Goal: Information Seeking & Learning: Learn about a topic

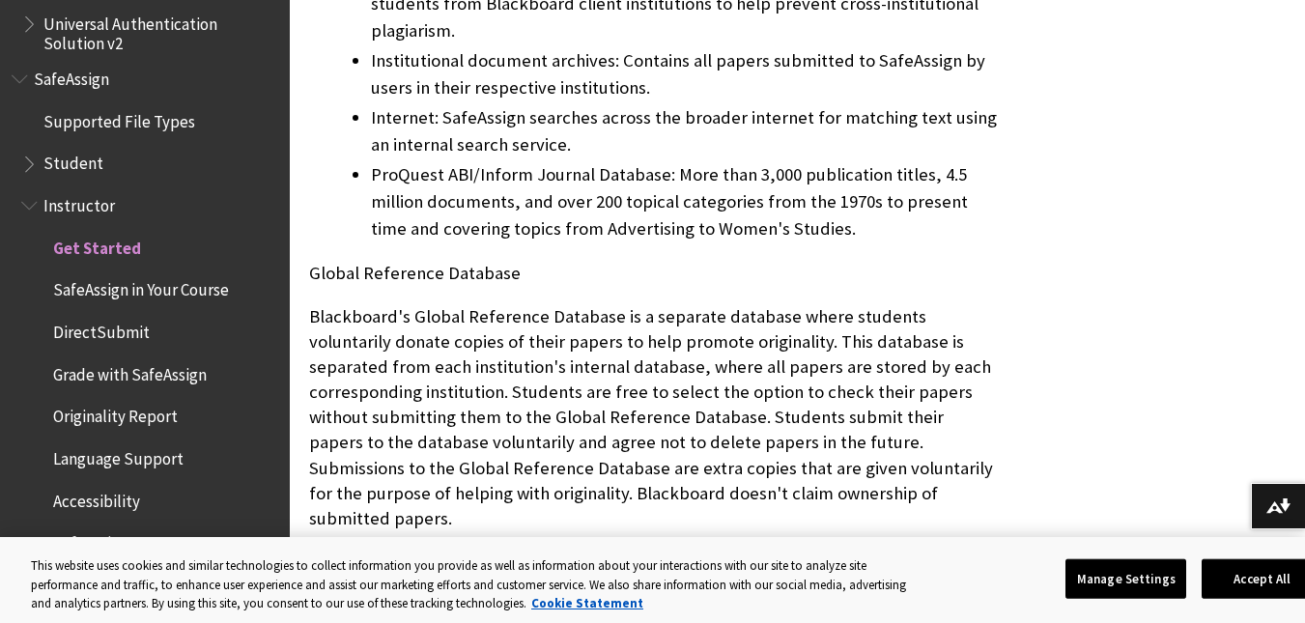
scroll to position [1142, 0]
click at [80, 164] on span "Student" at bounding box center [73, 161] width 60 height 26
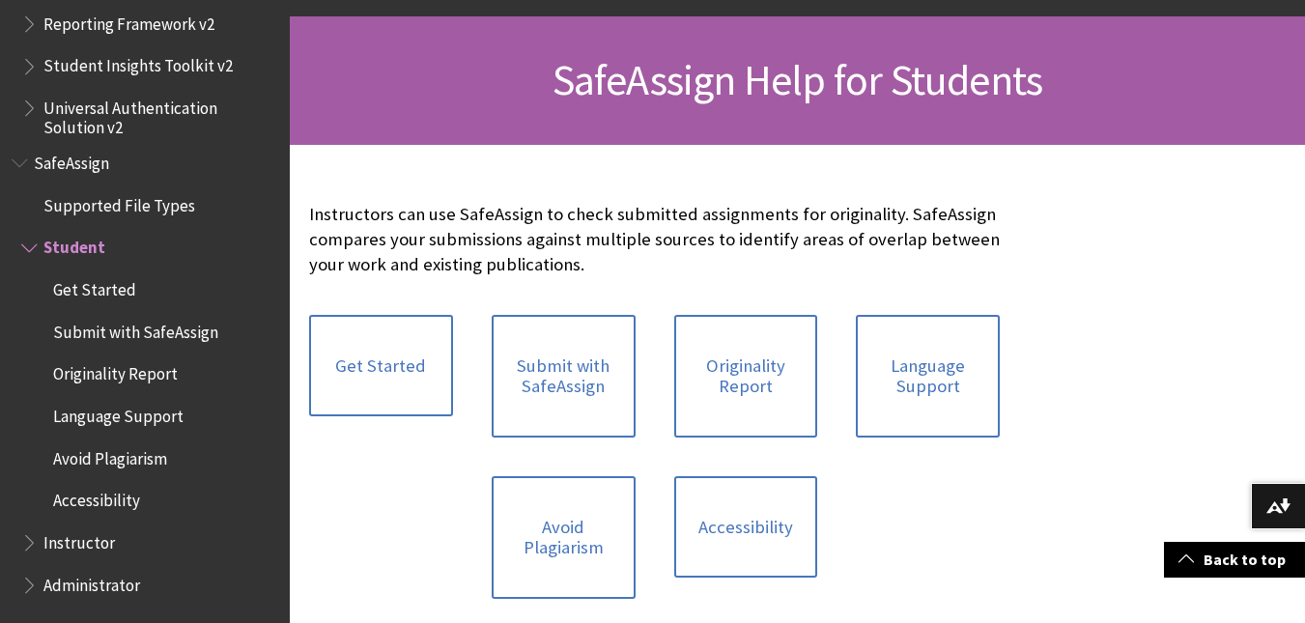
scroll to position [343, 0]
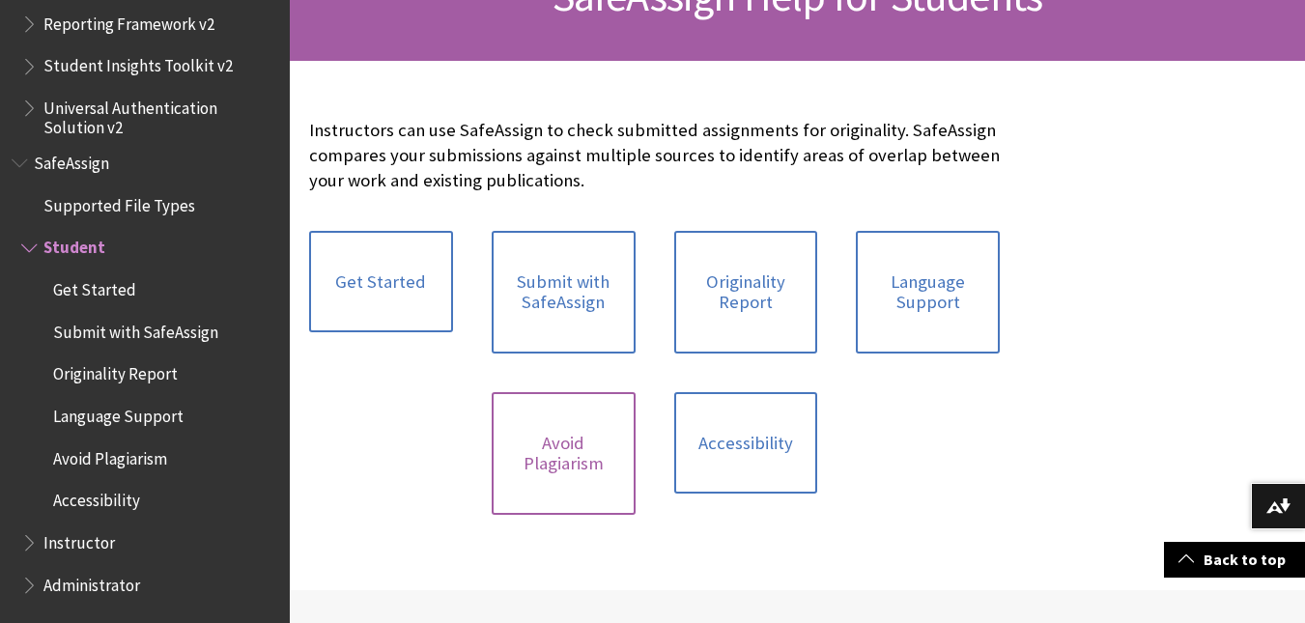
click at [562, 475] on link "Avoid Plagiarism" at bounding box center [564, 453] width 144 height 123
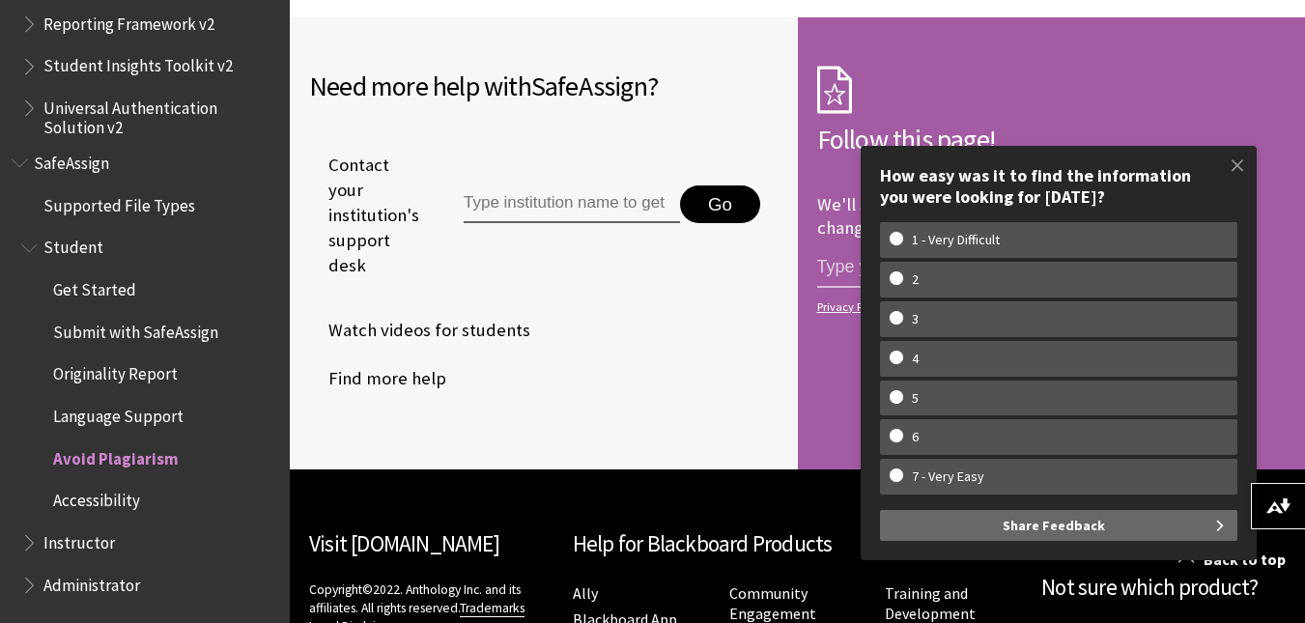
scroll to position [2313, 0]
